Goal: Check status: Check status

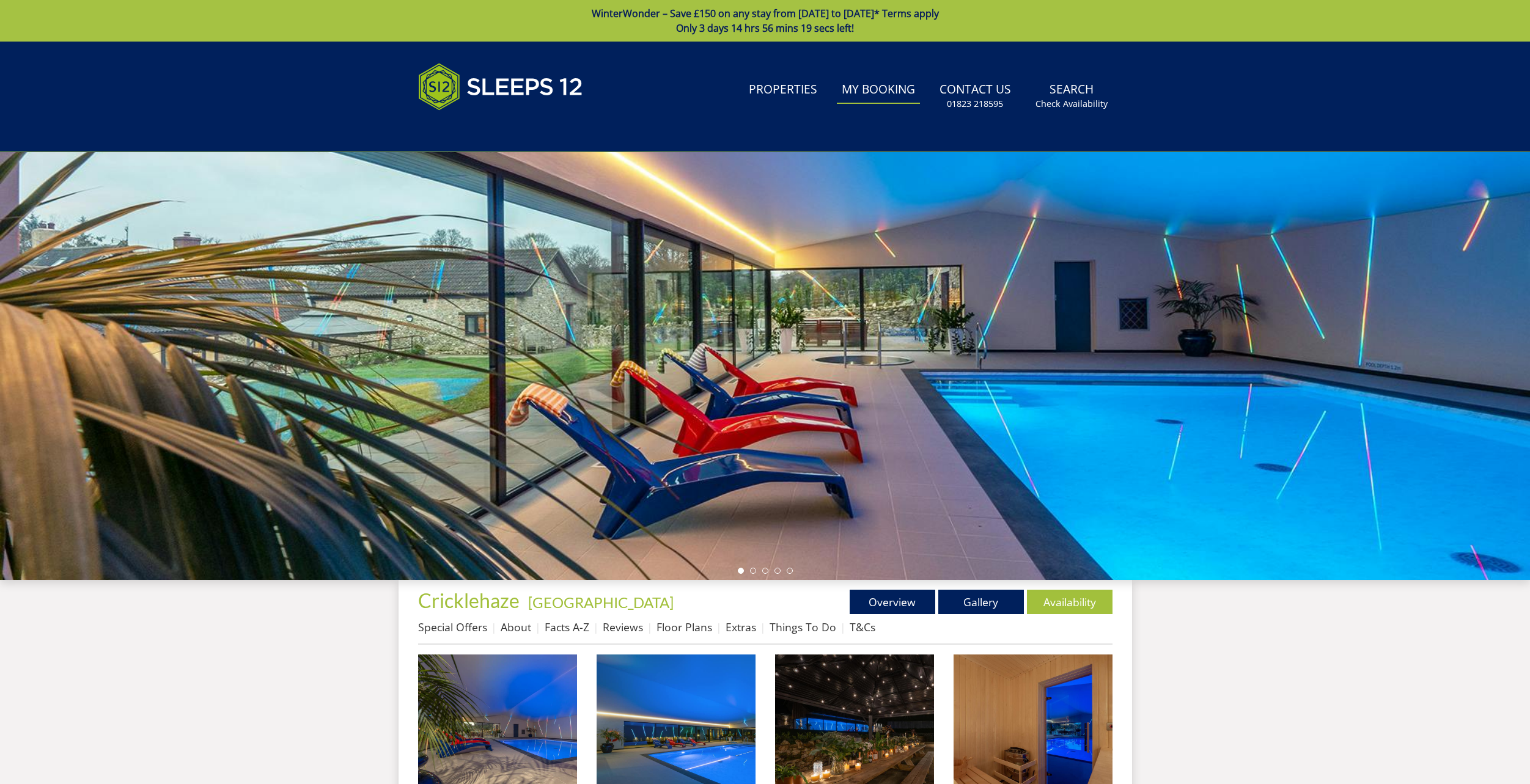
click at [869, 99] on link "My Booking" at bounding box center [878, 90] width 83 height 27
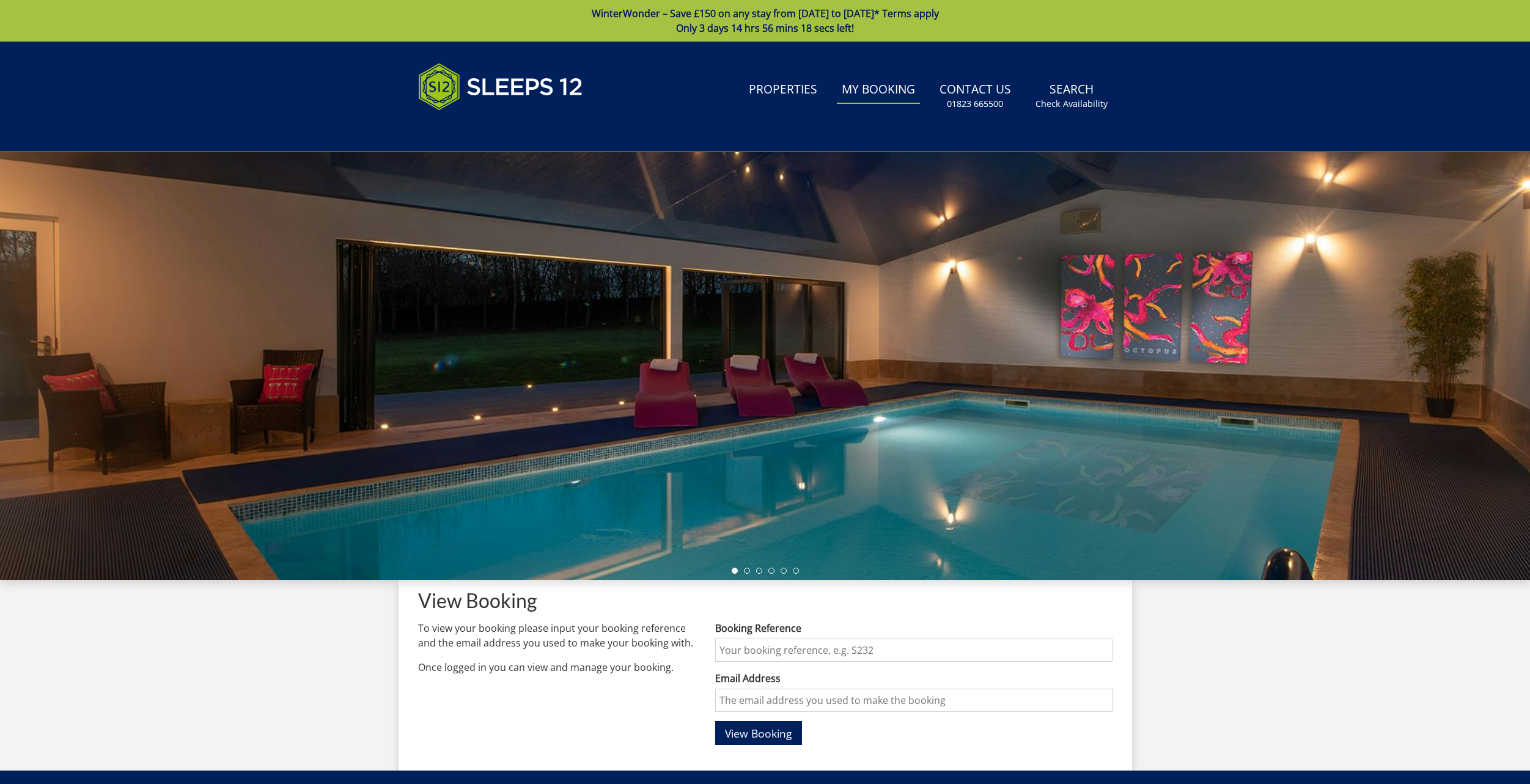
click at [768, 650] on input "Booking Reference" at bounding box center [913, 650] width 397 height 23
type input "S47883"
click at [784, 704] on input "Email Address" at bounding box center [913, 700] width 397 height 23
type input "[EMAIL_ADDRESS][DOMAIN_NAME]"
click at [789, 742] on button "View Booking" at bounding box center [758, 733] width 87 height 24
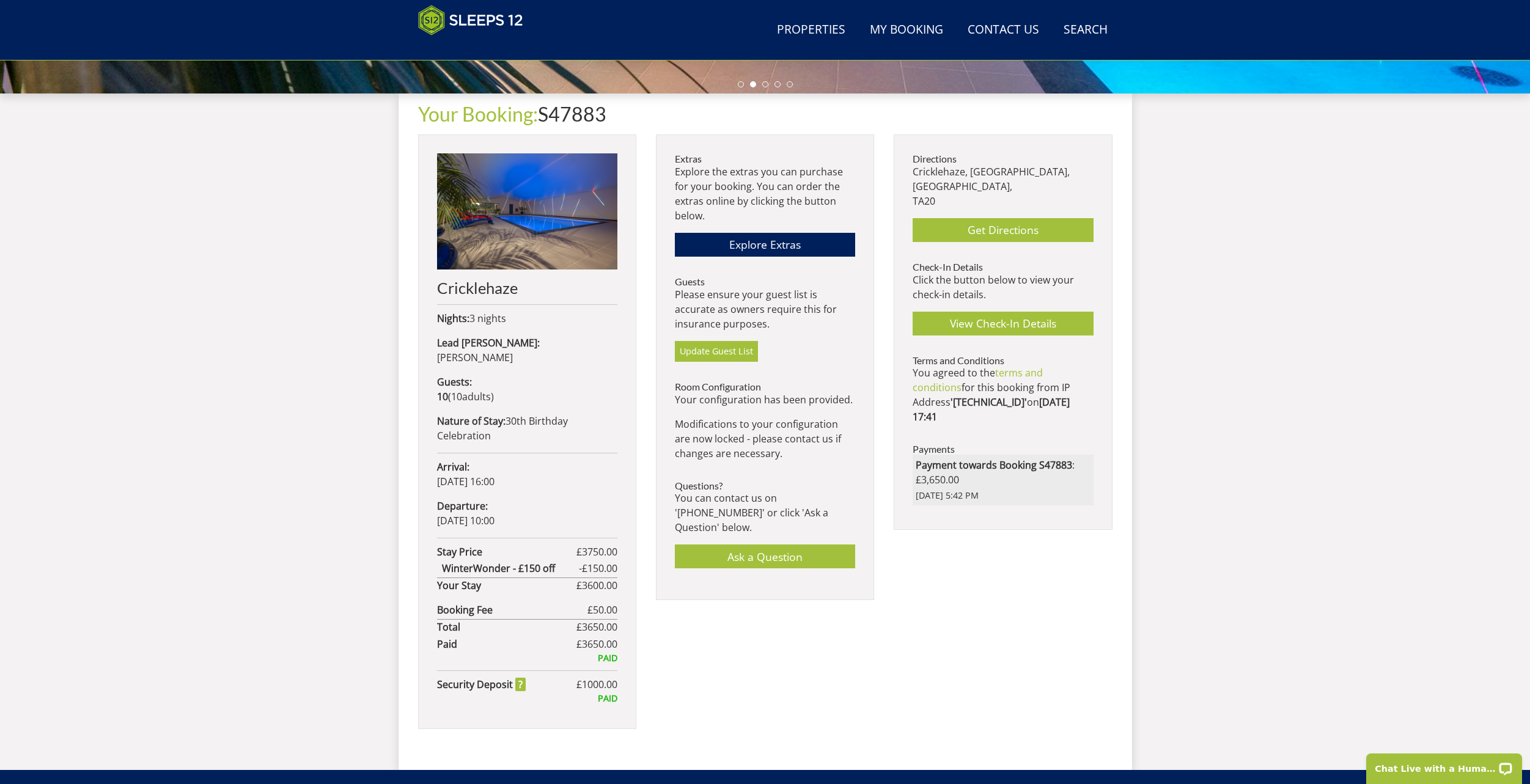
scroll to position [439, 0]
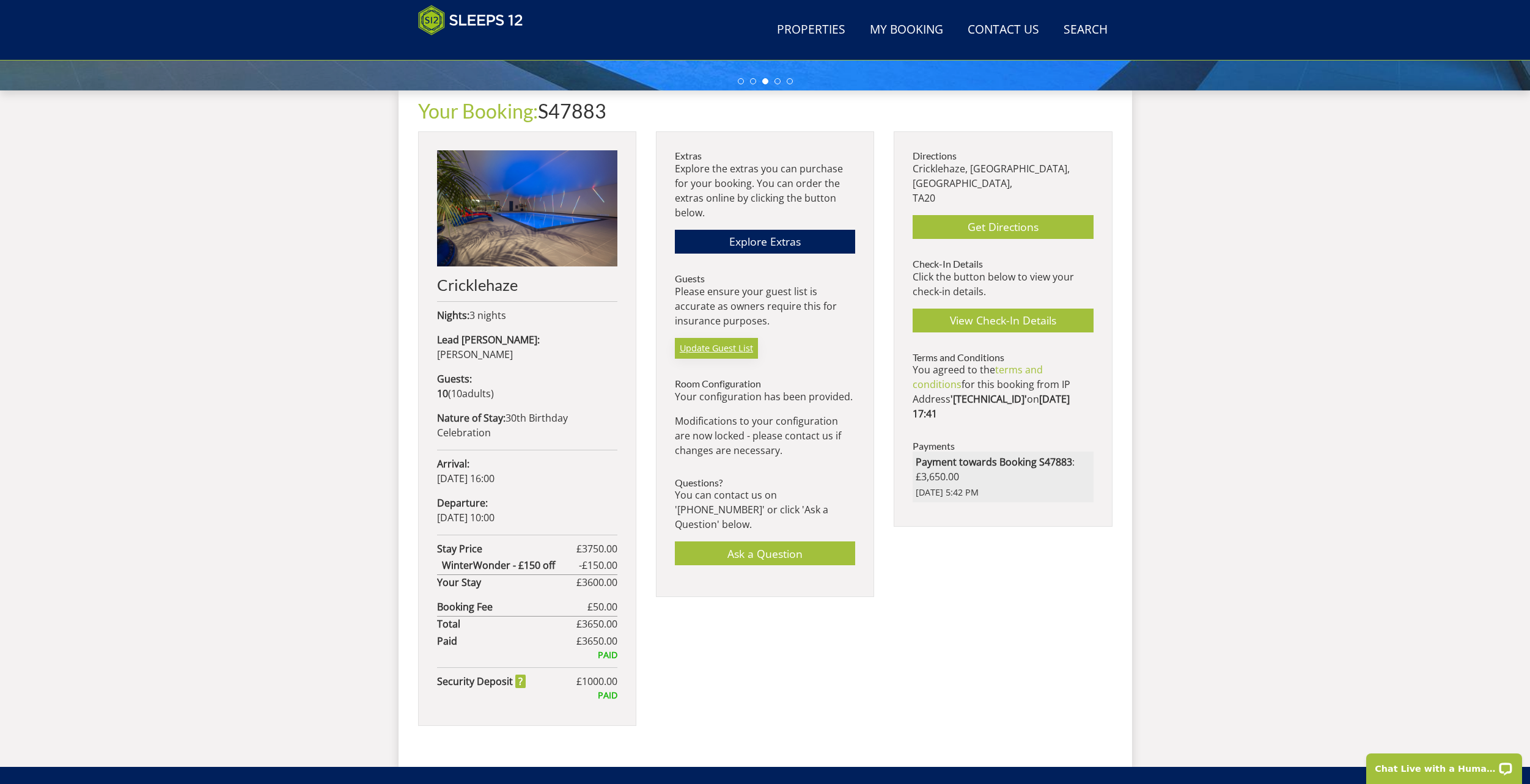
click at [746, 356] on link "Update Guest List" at bounding box center [716, 348] width 83 height 21
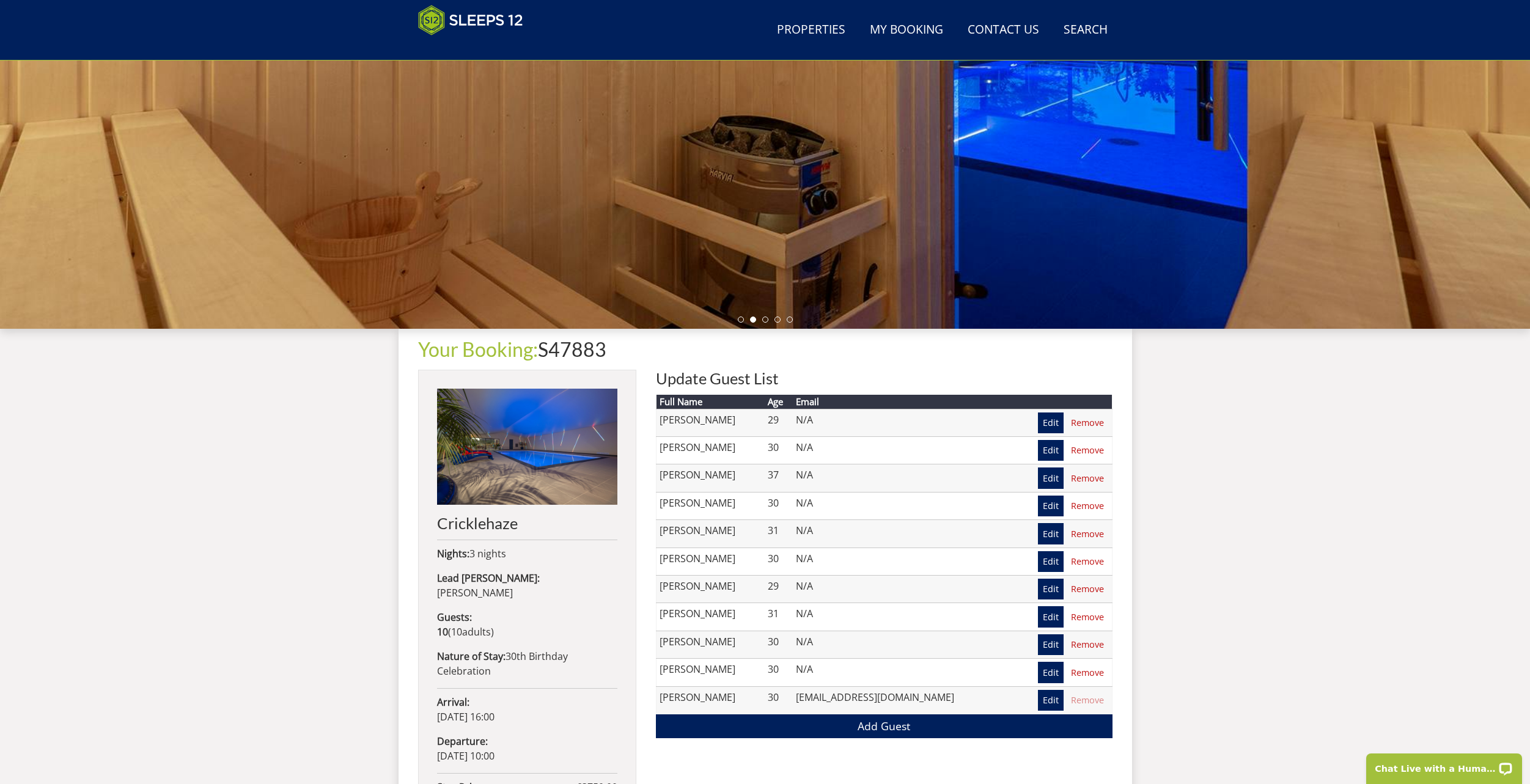
scroll to position [267, 0]
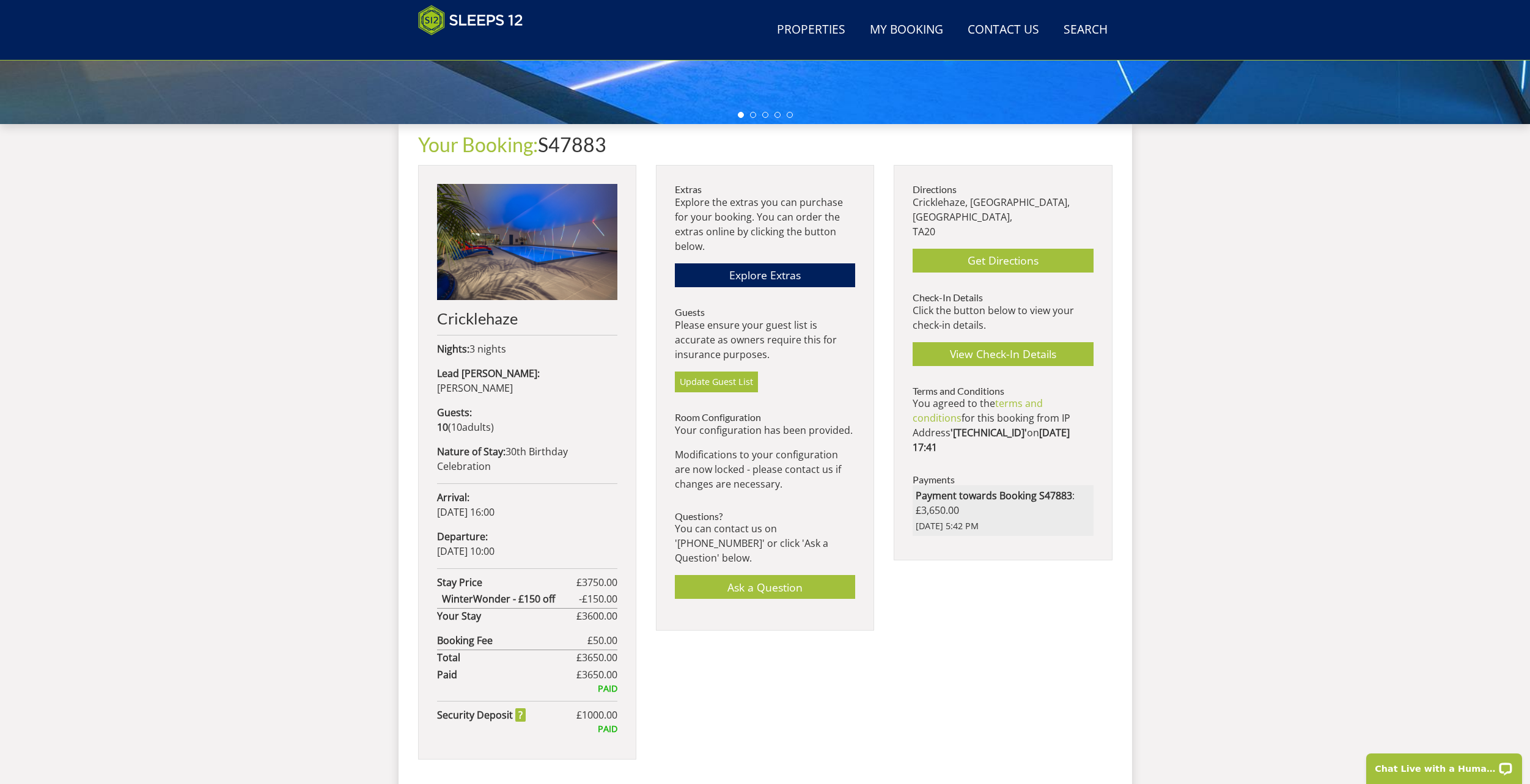
scroll to position [378, 0]
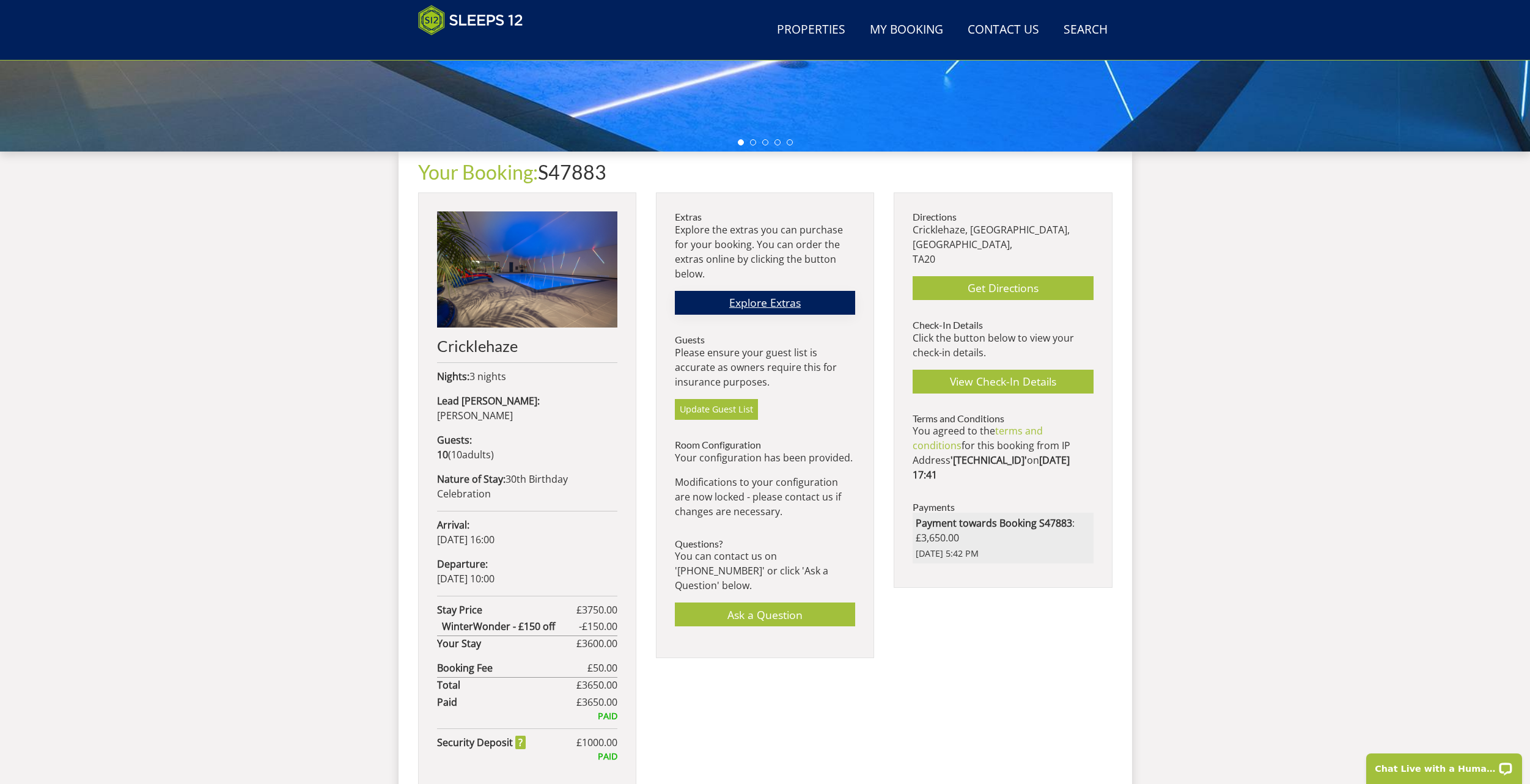
click at [768, 297] on link "Explore Extras" at bounding box center [765, 303] width 180 height 24
